Goal: Transaction & Acquisition: Purchase product/service

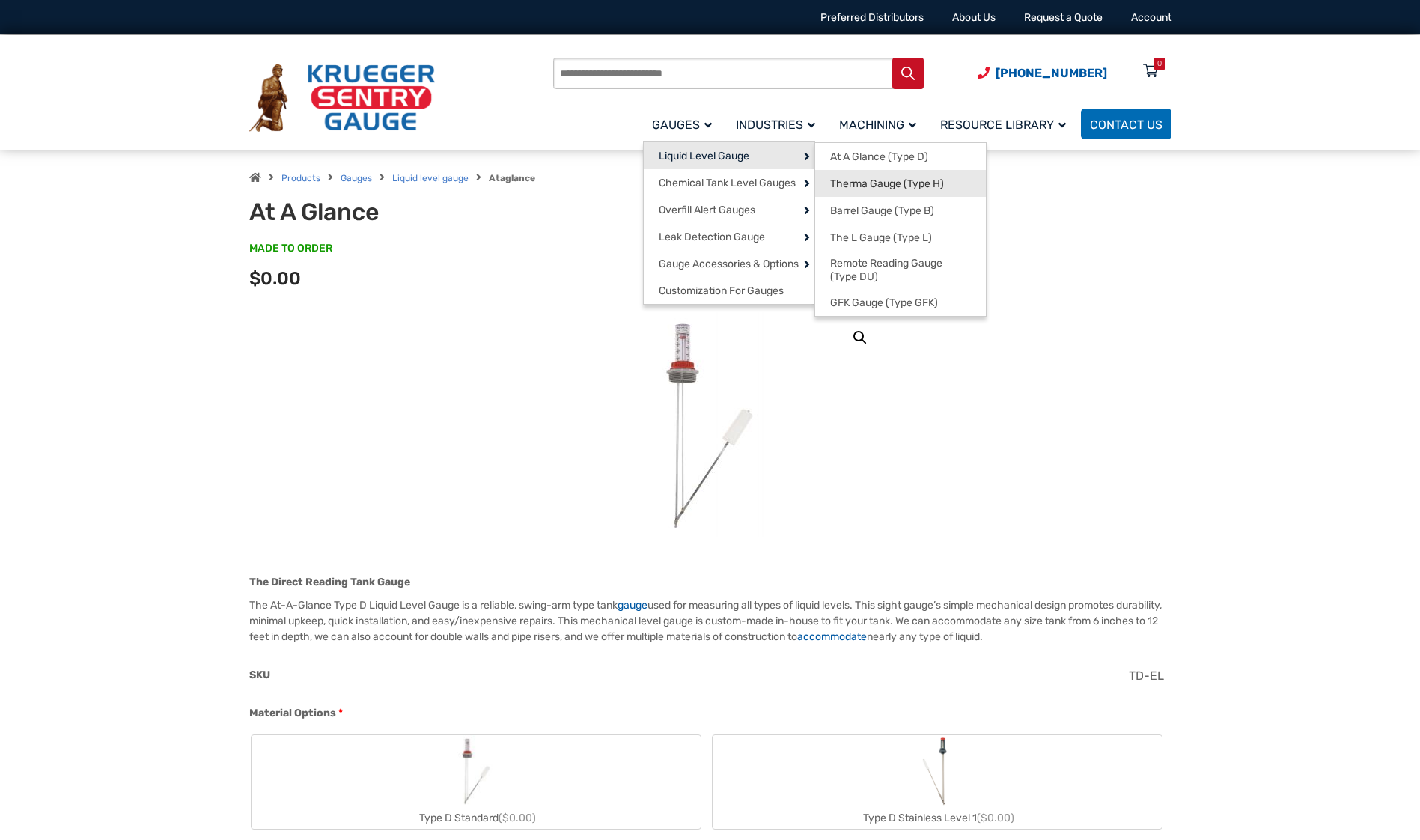
click at [887, 179] on span "Therma Gauge (Type H)" at bounding box center [887, 184] width 114 height 13
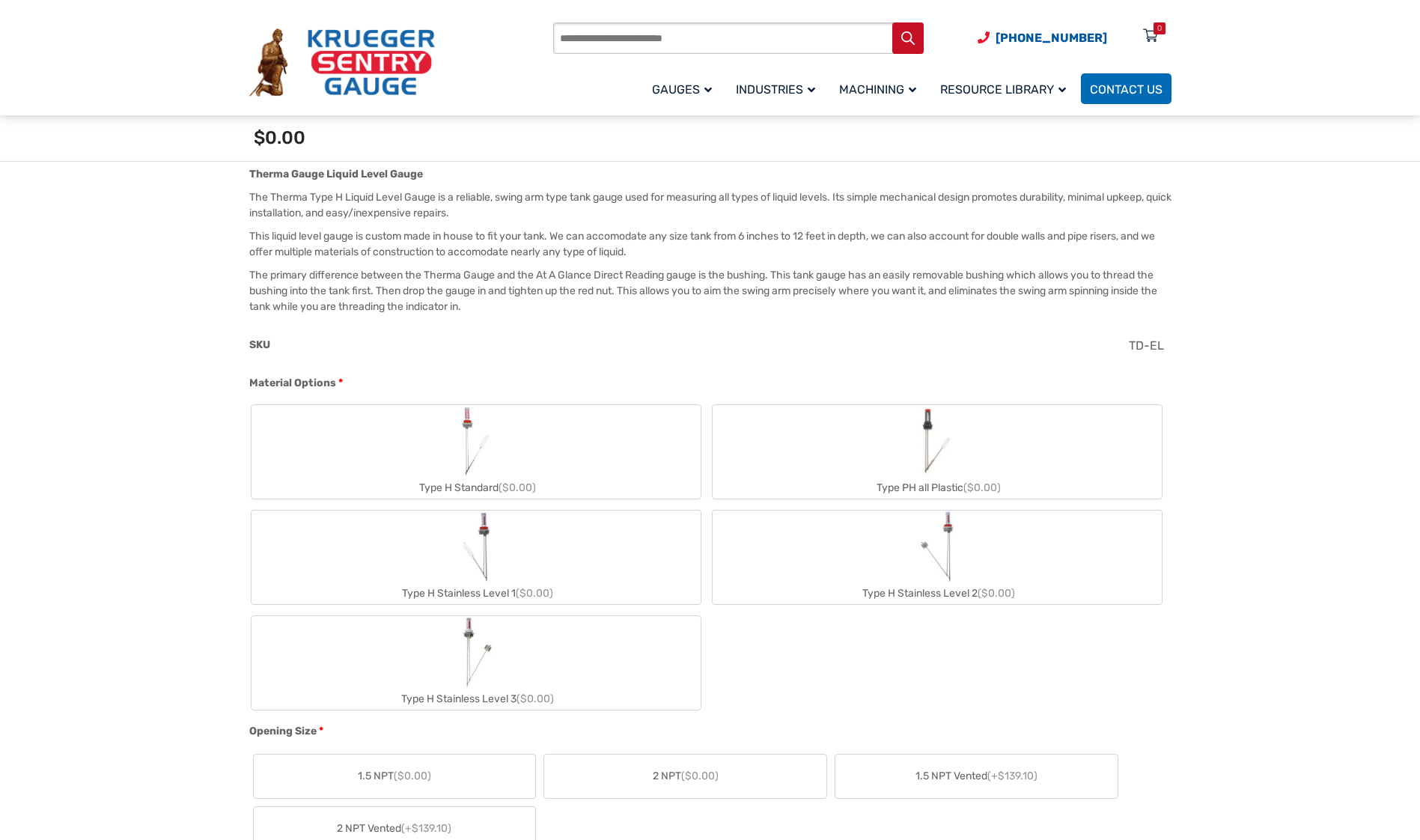
scroll to position [449, 0]
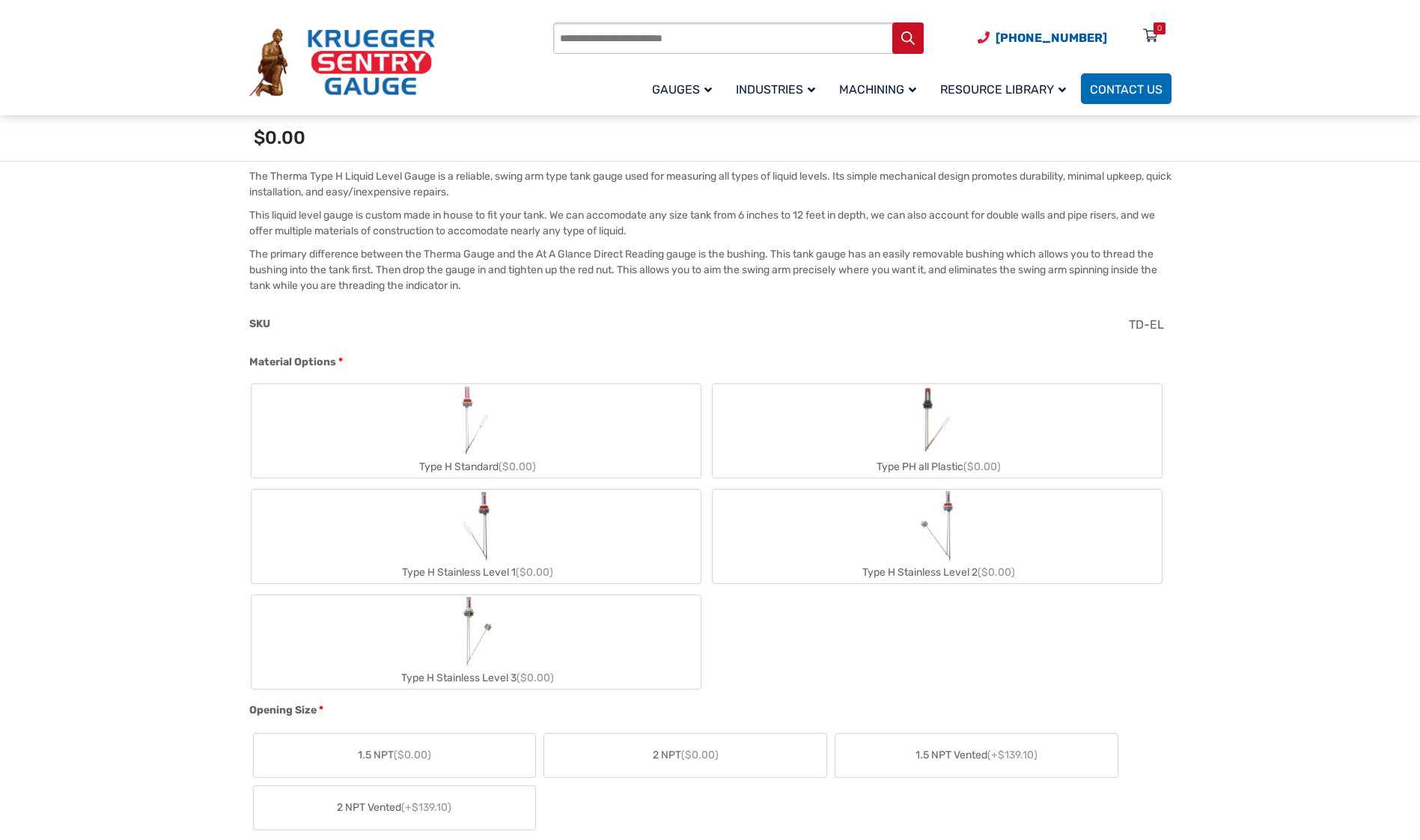
click at [942, 531] on img "Type H Stainless Level 2" at bounding box center [937, 525] width 39 height 72
type input "**"
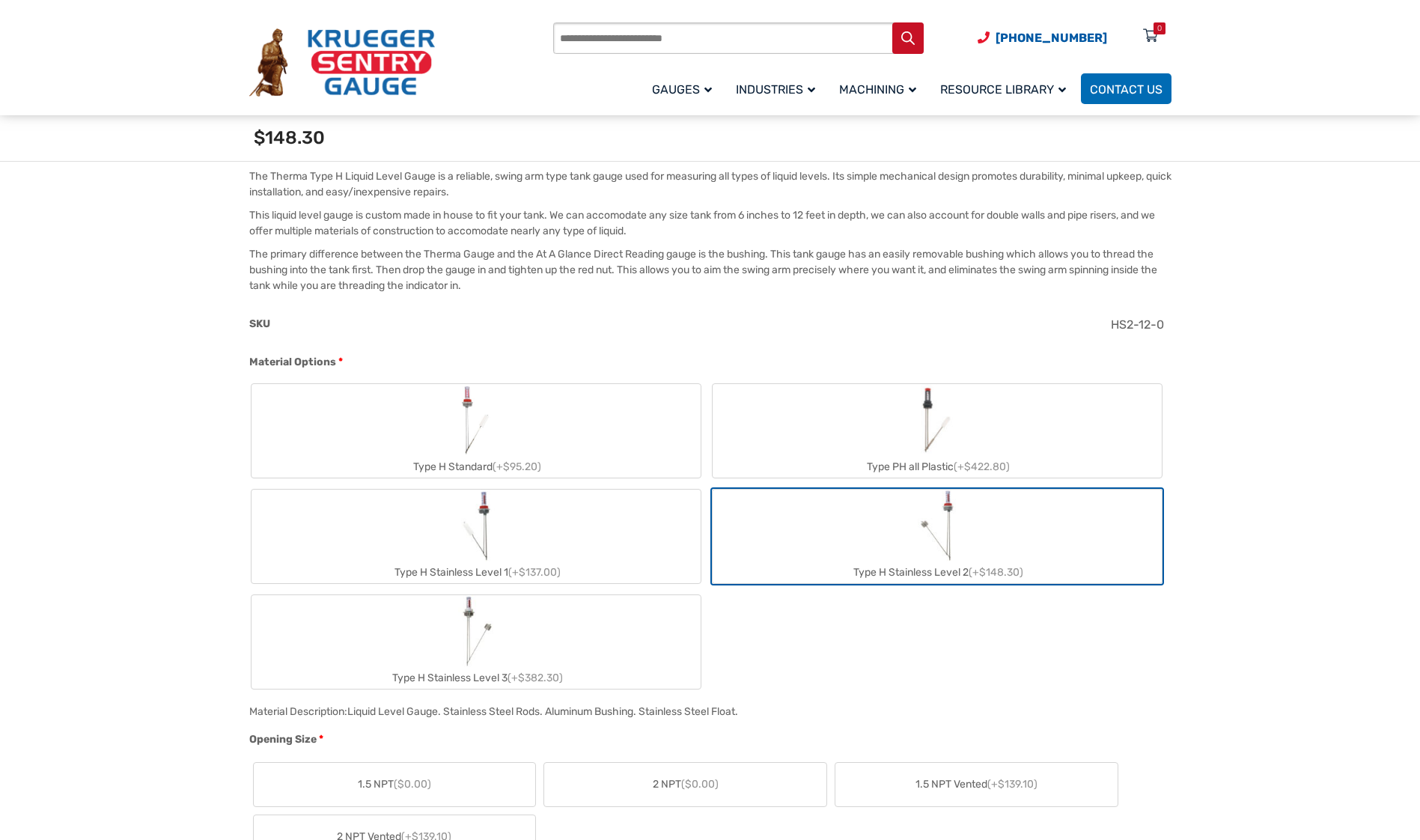
click at [942, 531] on img "Type H Stainless Level 2" at bounding box center [937, 525] width 39 height 72
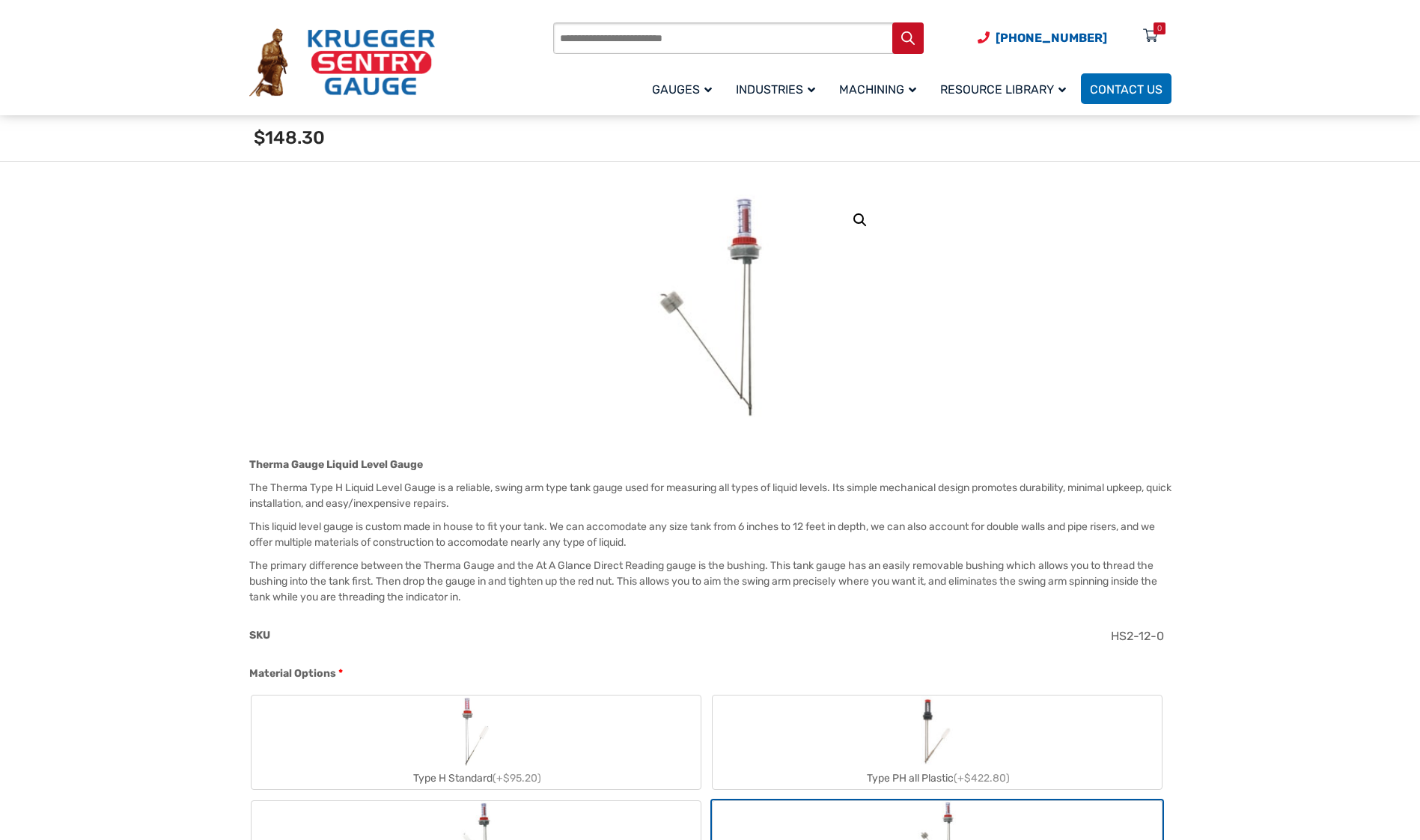
scroll to position [0, 0]
